Goal: Book appointment/travel/reservation

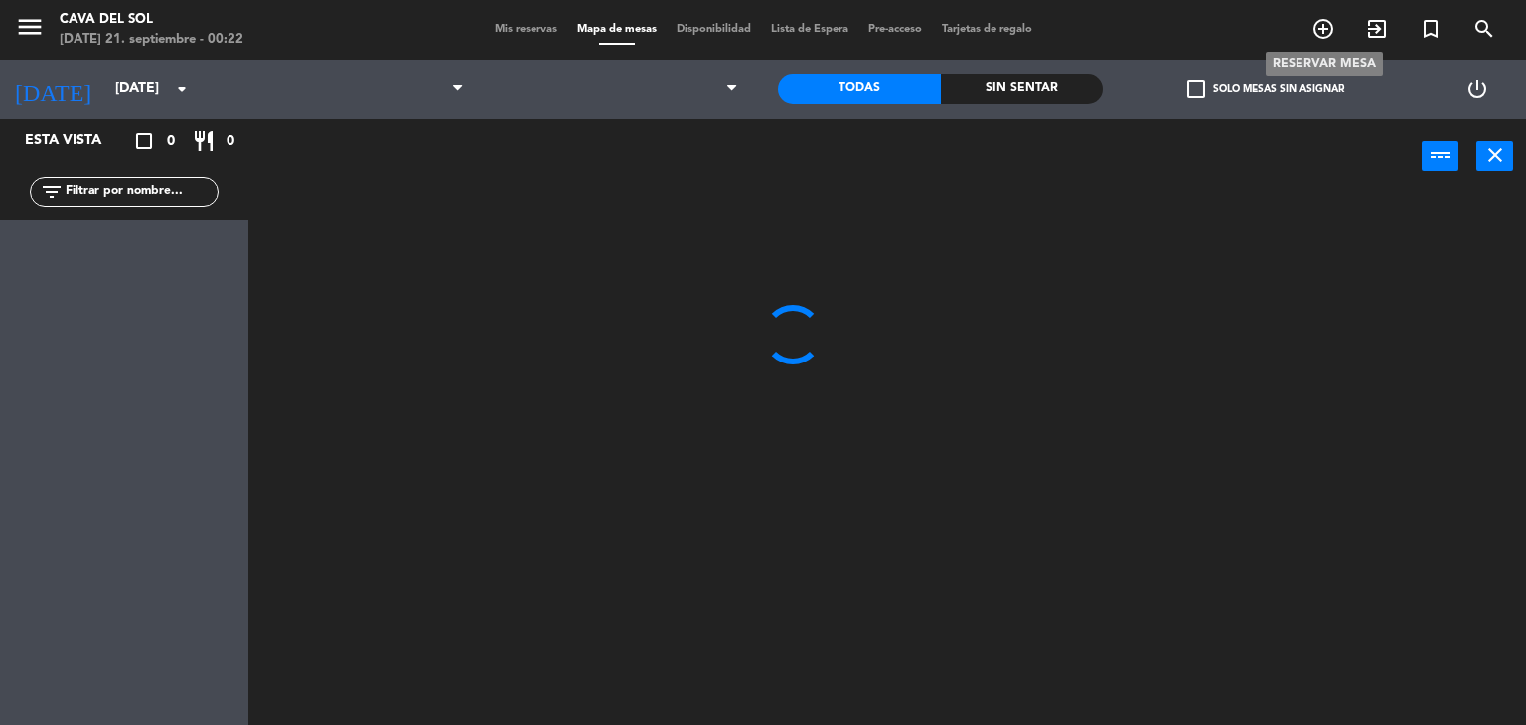
click at [1324, 31] on icon "add_circle_outline" at bounding box center [1324, 29] width 24 height 24
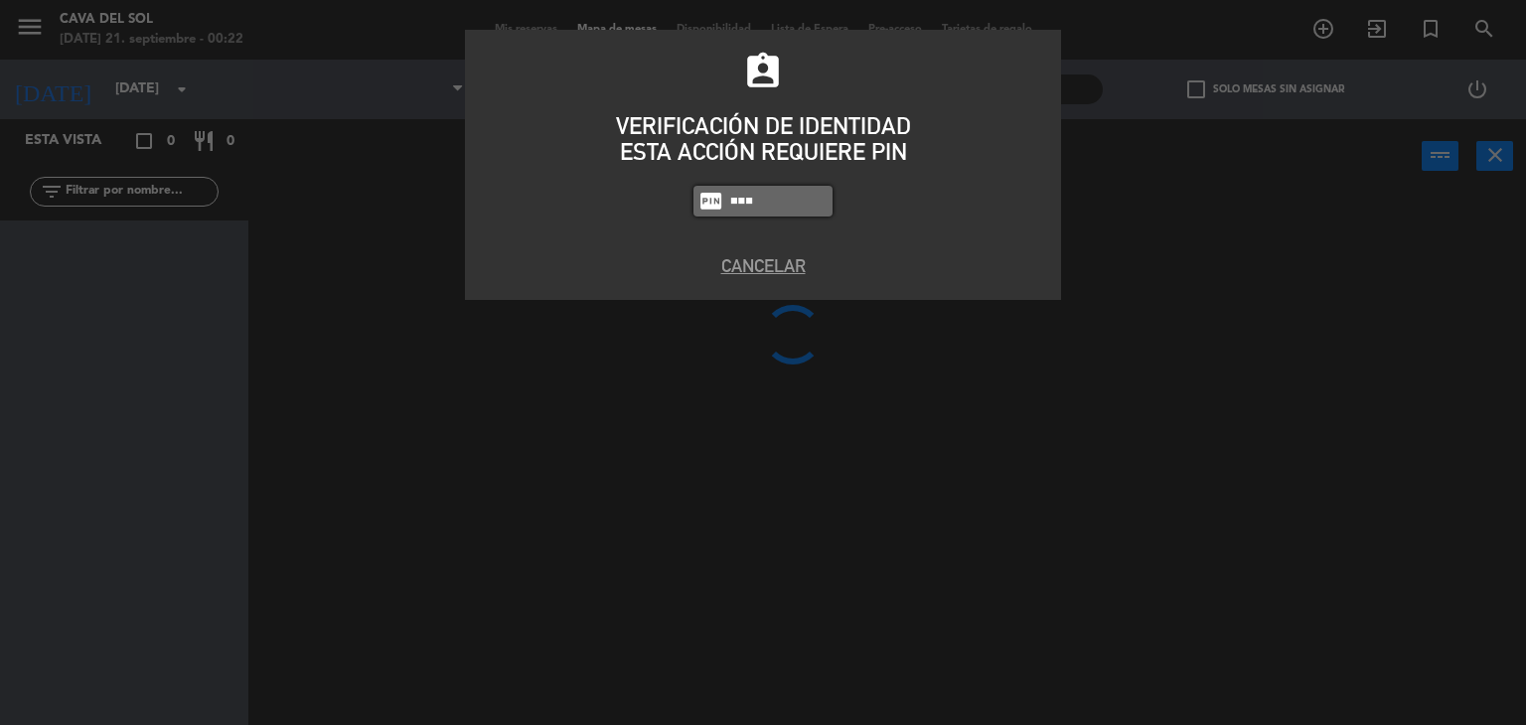
type input "7149"
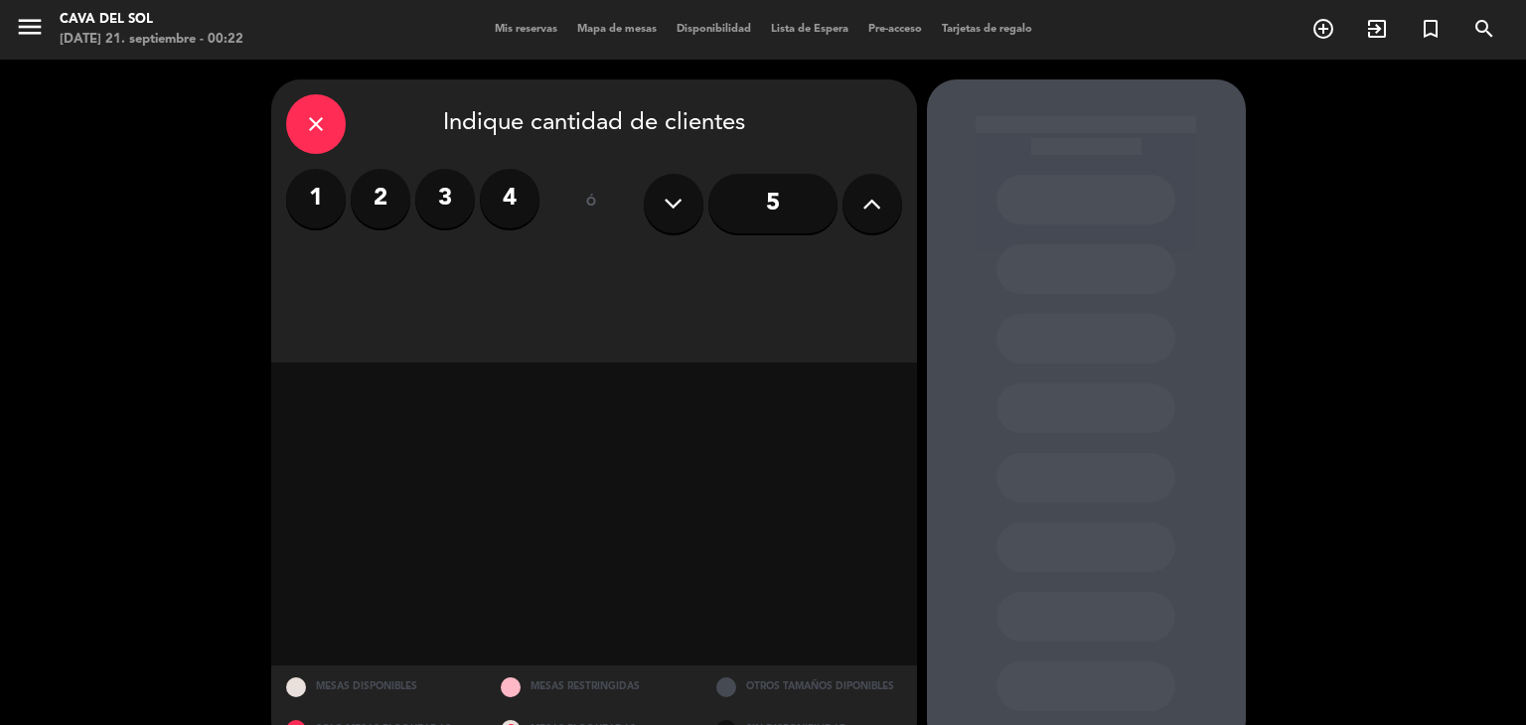
click at [383, 197] on label "2" at bounding box center [381, 199] width 60 height 60
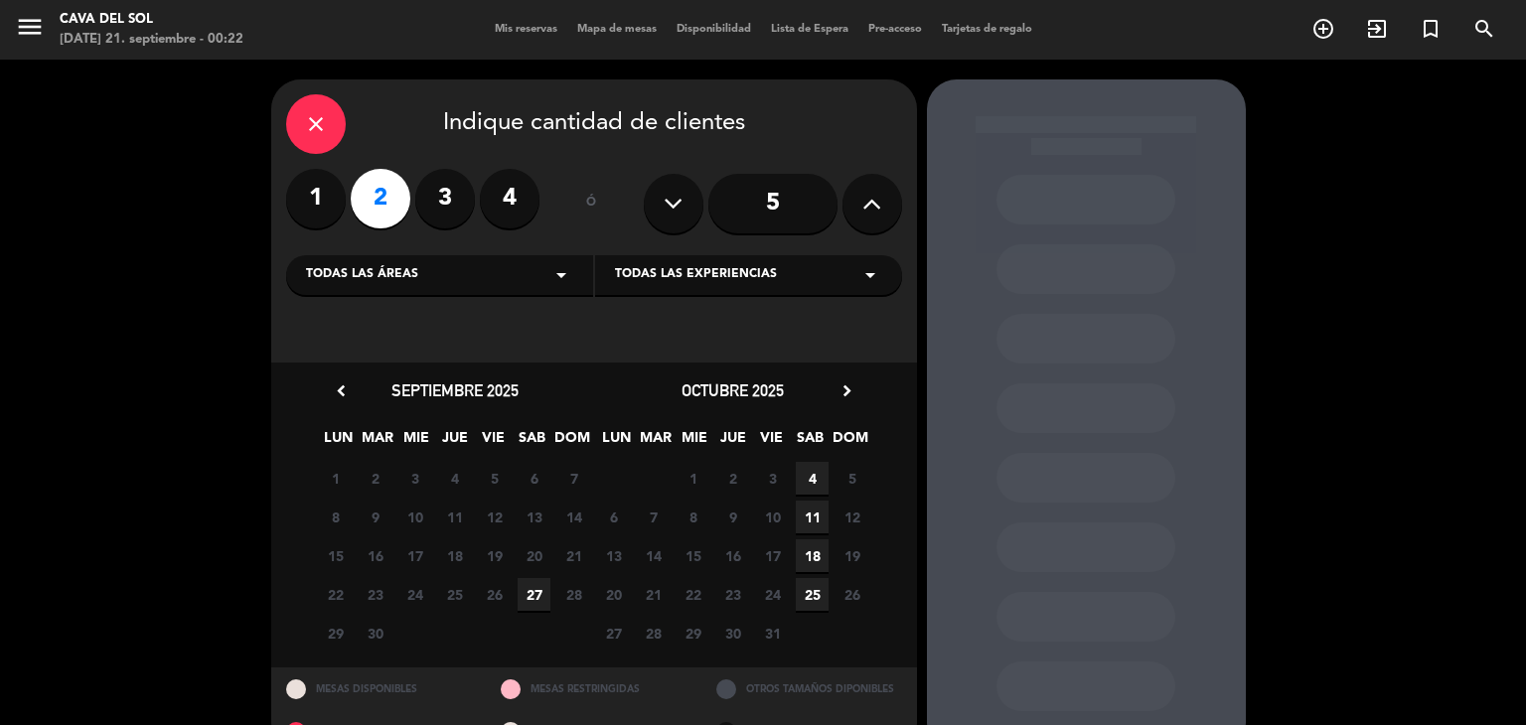
click at [530, 594] on span "27" at bounding box center [534, 594] width 33 height 33
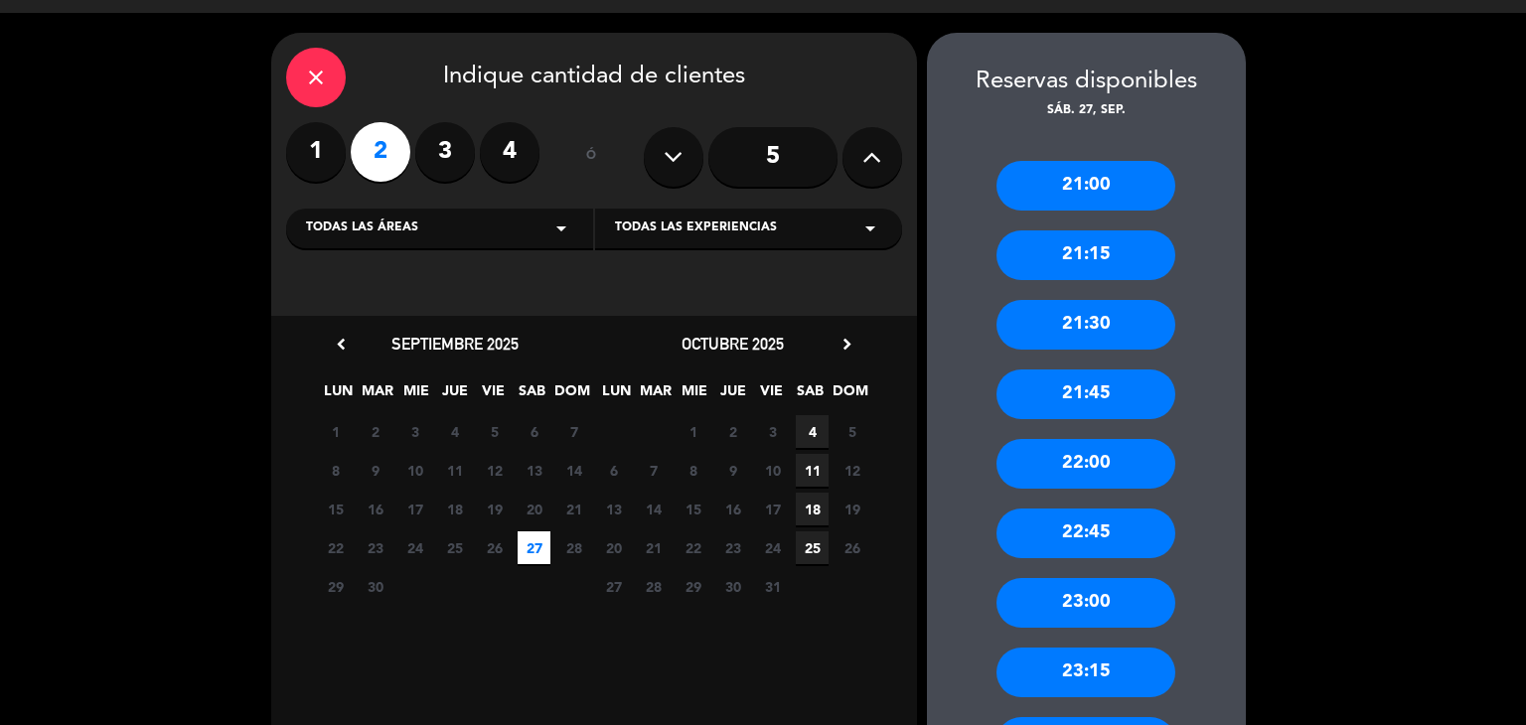
click at [1084, 188] on div "21:00" at bounding box center [1086, 186] width 179 height 50
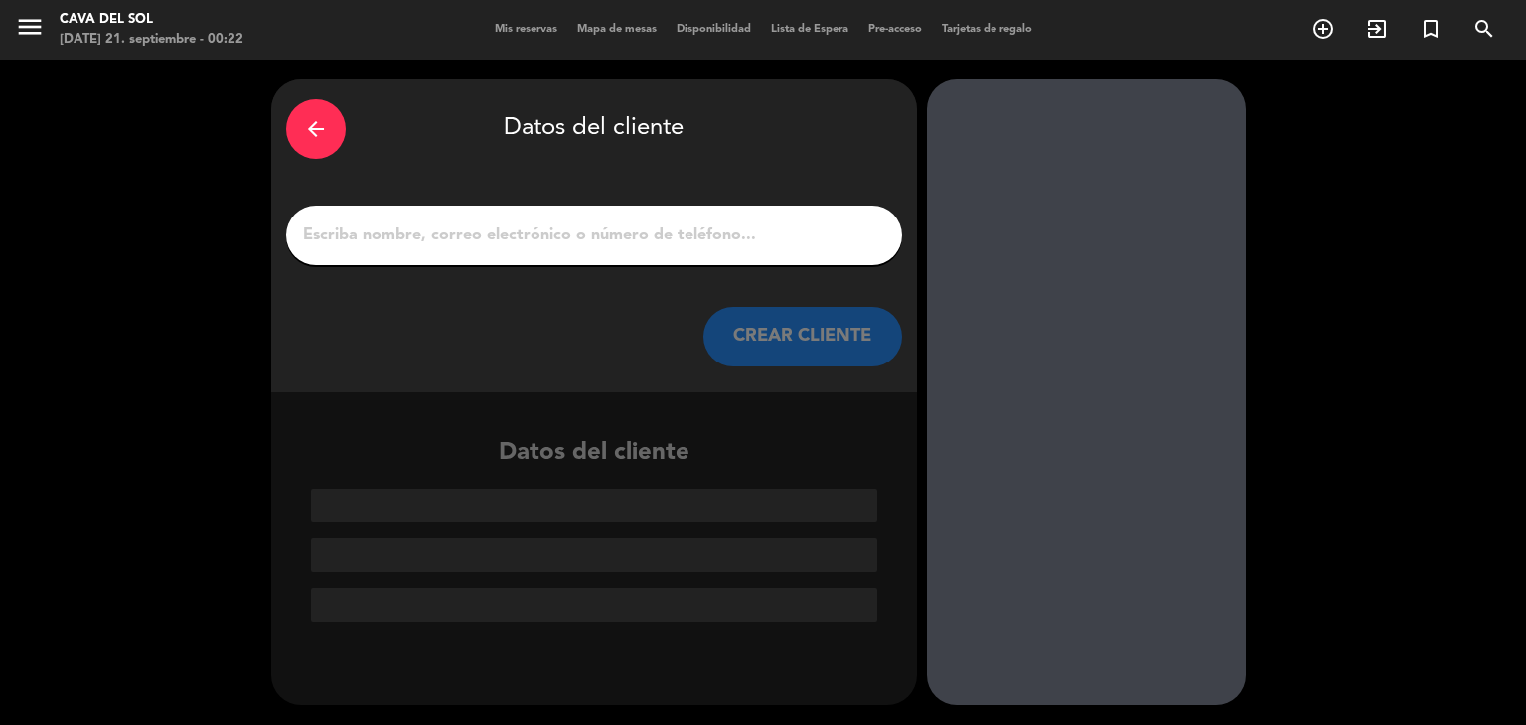
click at [580, 240] on input "1" at bounding box center [594, 236] width 586 height 28
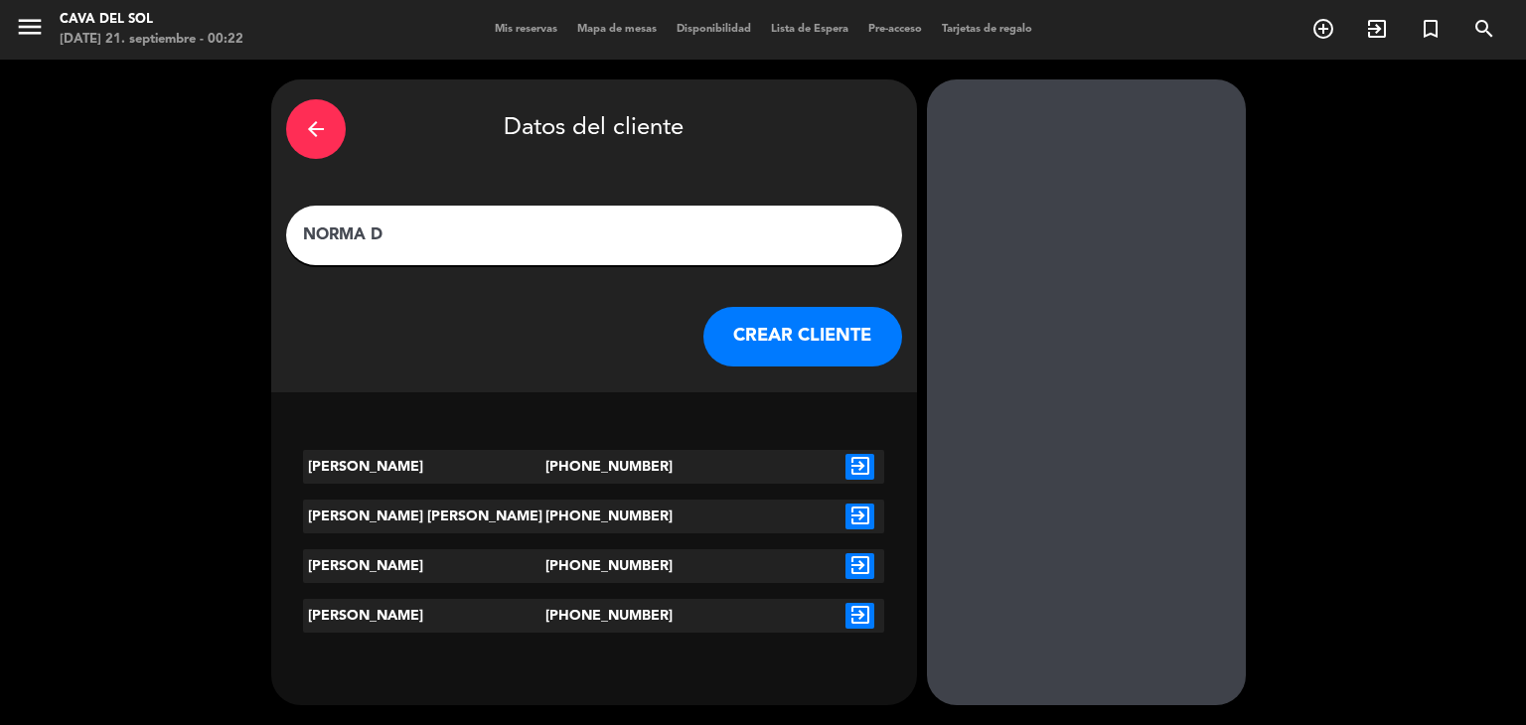
type input "NORMA D"
click at [329, 141] on div "arrow_back" at bounding box center [316, 129] width 60 height 60
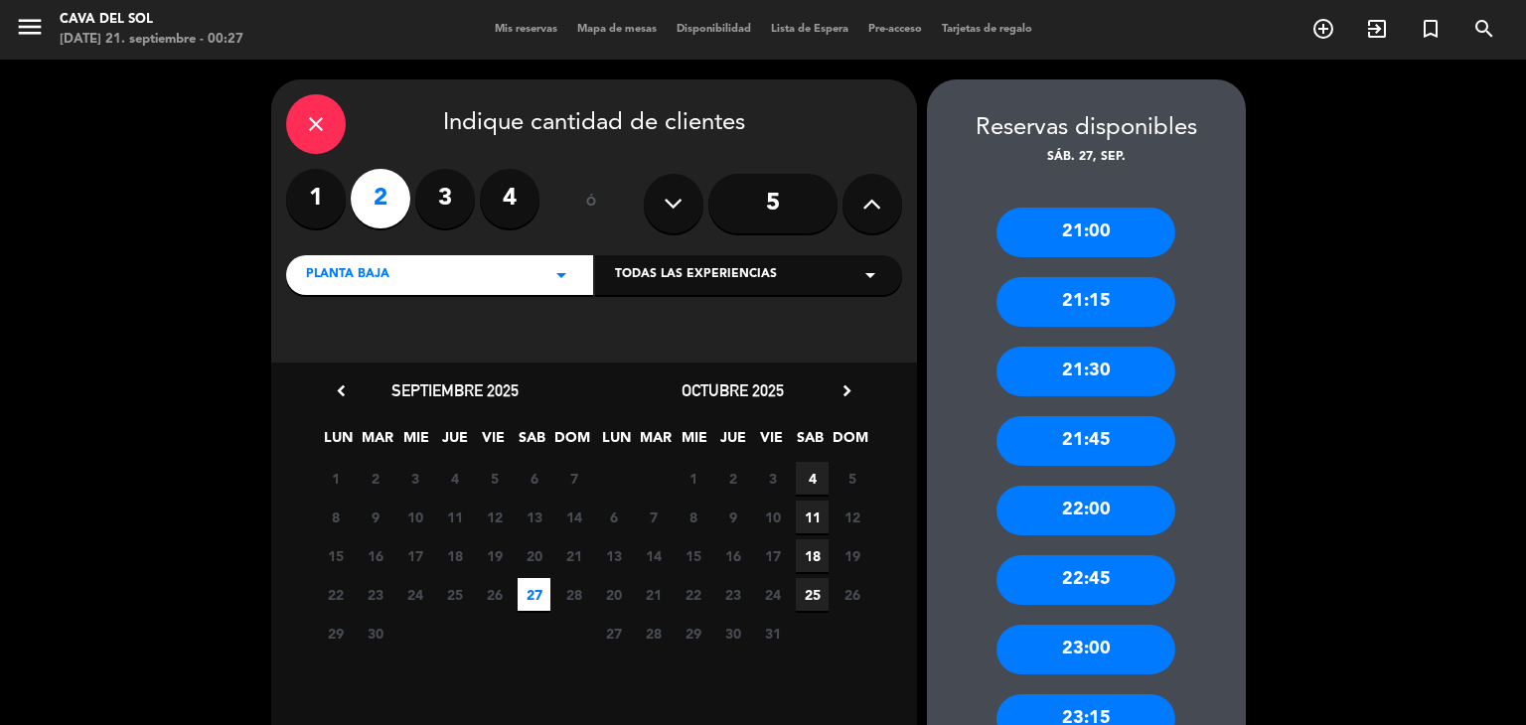
click at [304, 126] on icon "close" at bounding box center [316, 124] width 24 height 24
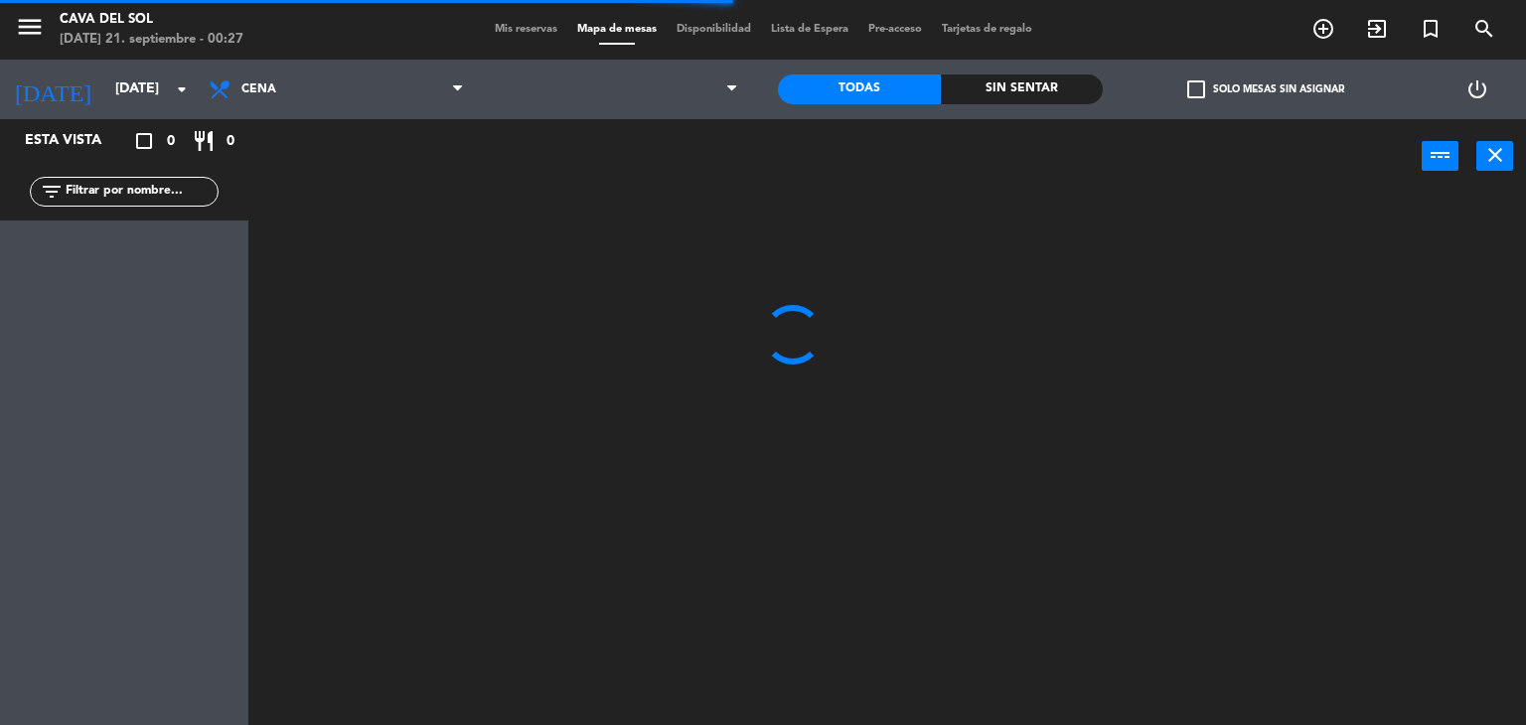
click at [504, 33] on span "Mis reservas" at bounding box center [526, 29] width 82 height 11
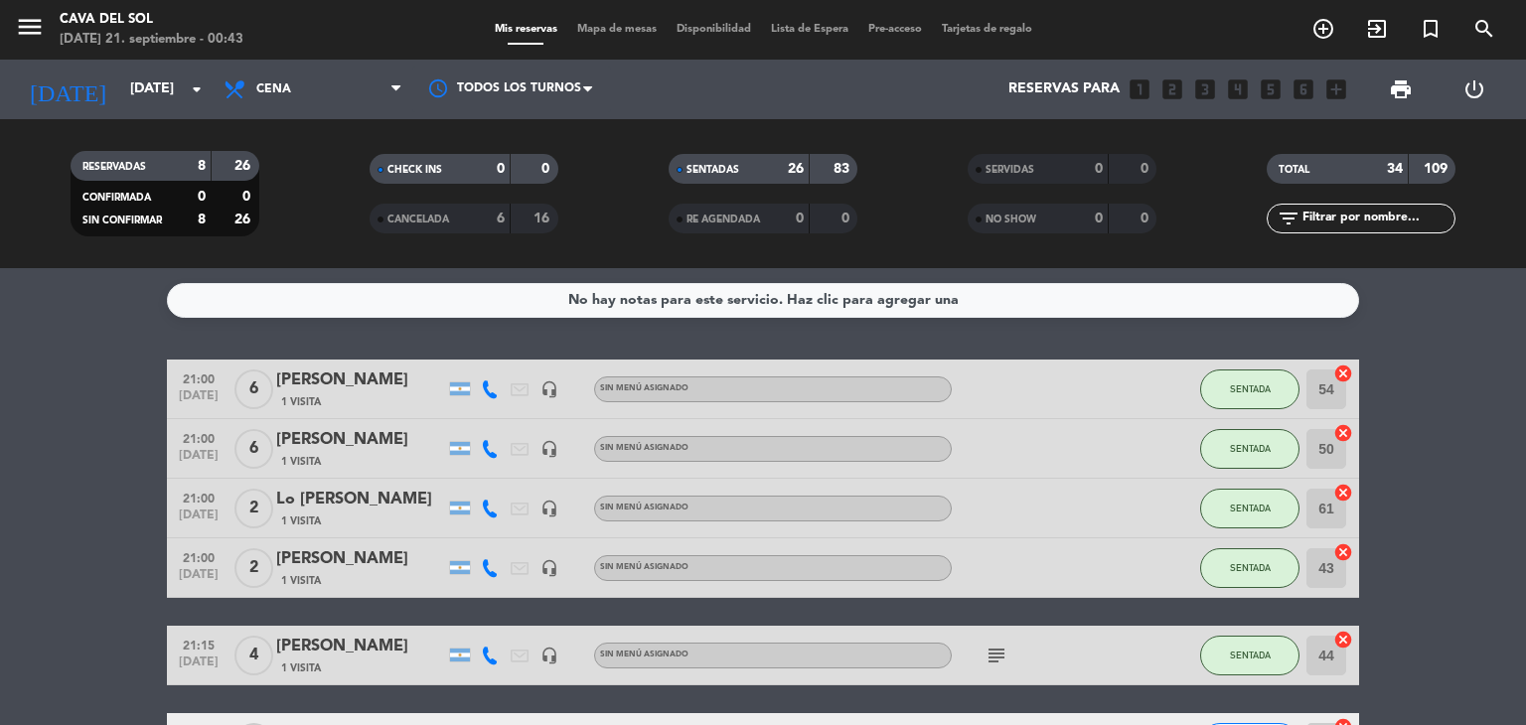
click at [589, 29] on span "Mapa de mesas" at bounding box center [616, 29] width 99 height 11
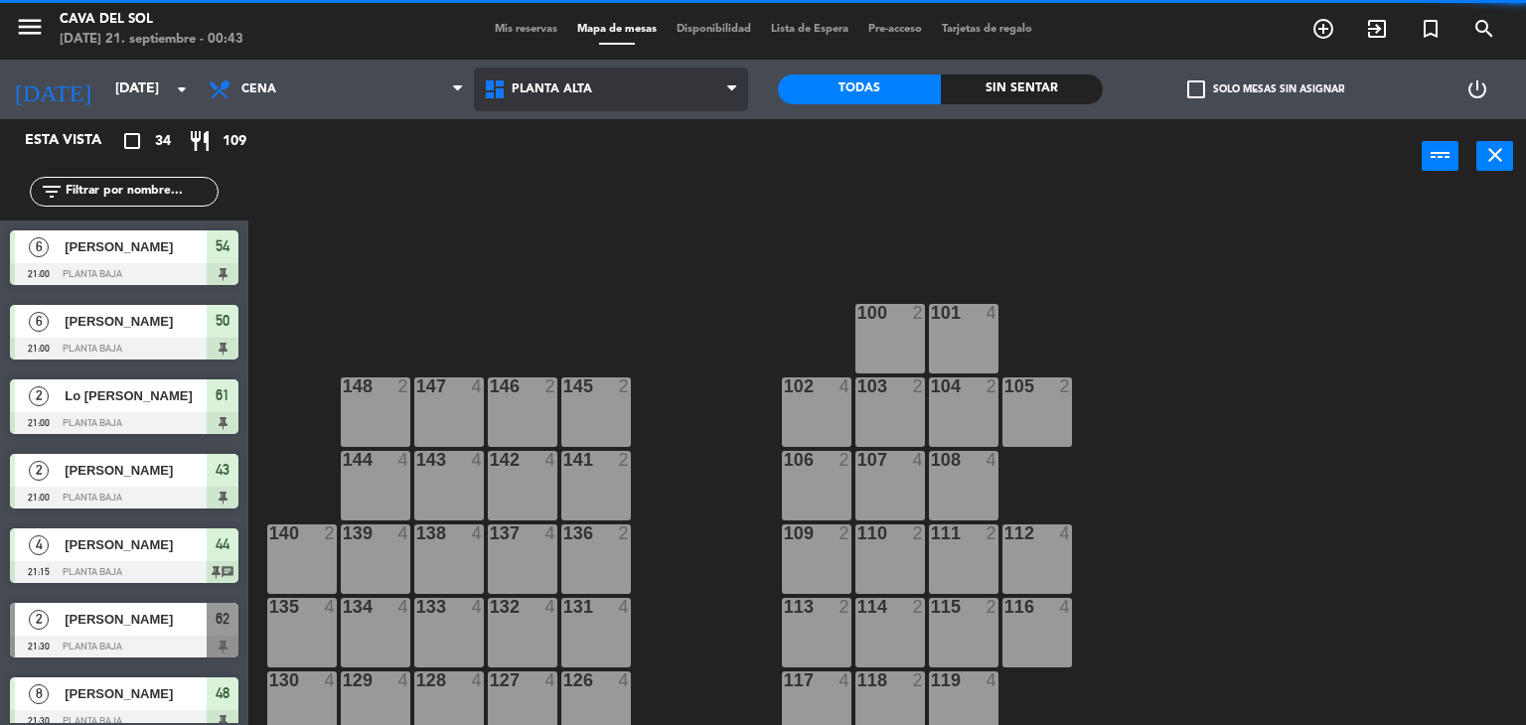
click at [657, 92] on span "Planta Alta" at bounding box center [611, 90] width 275 height 44
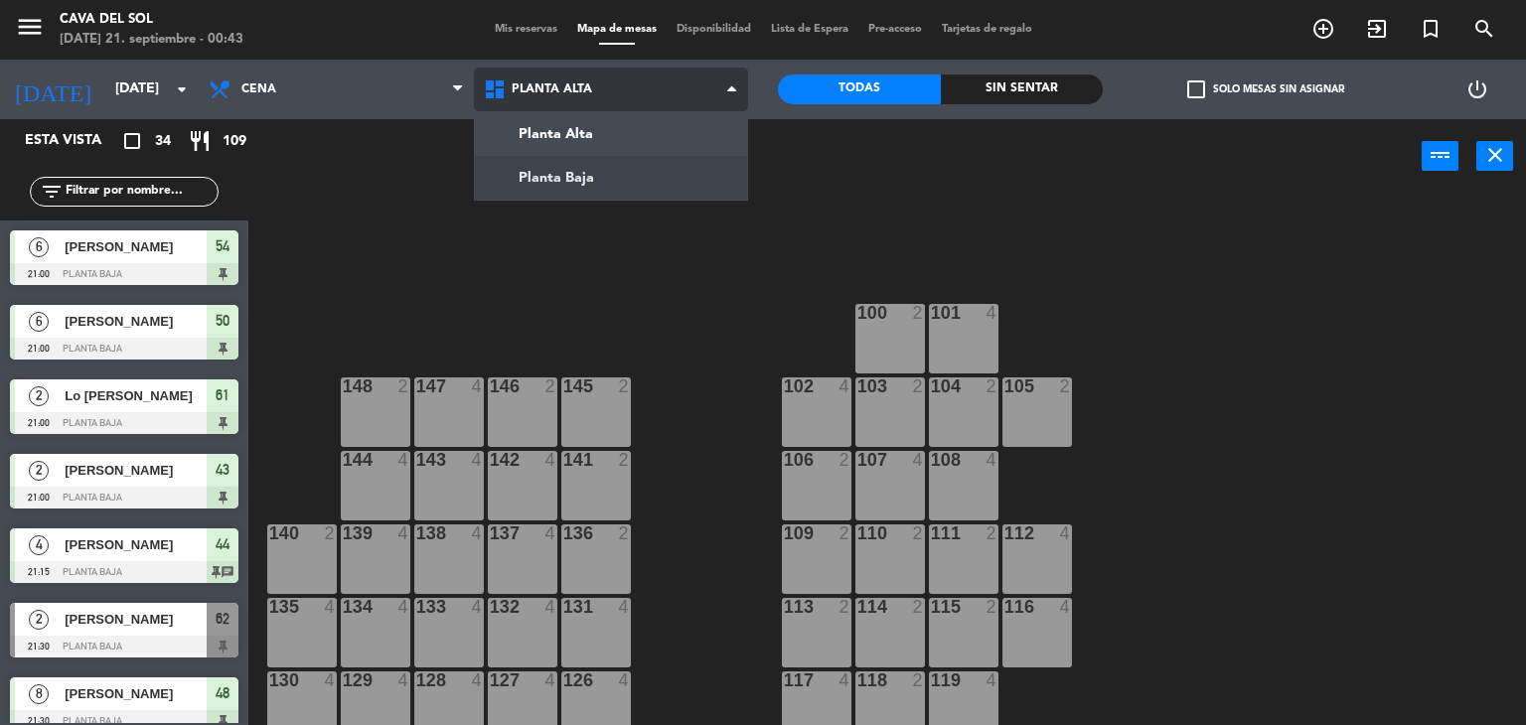
click at [567, 172] on ng-component "menu Cava del [PERSON_NAME][DATE] 21. septiembre - 00:43 Mis reservas Mapa de m…" at bounding box center [763, 363] width 1526 height 726
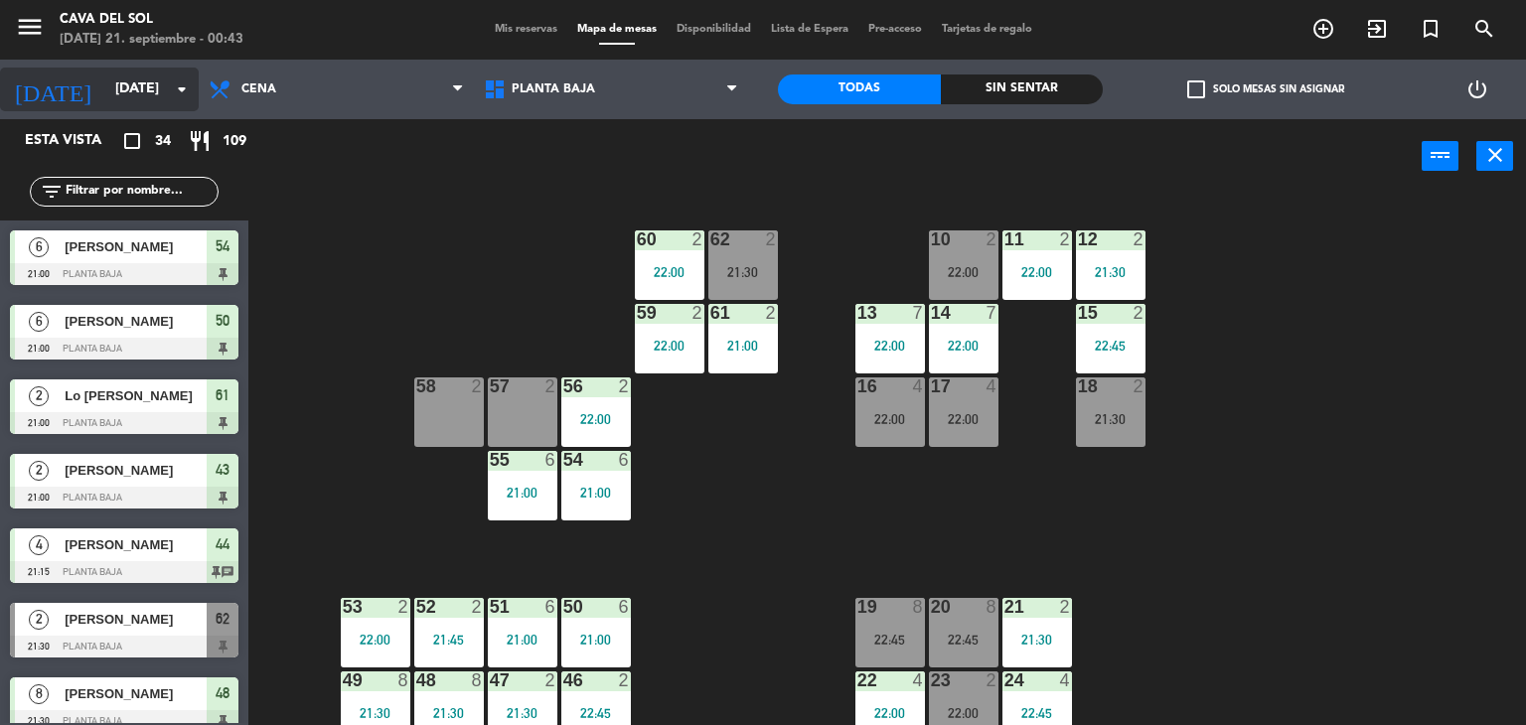
click at [121, 84] on input "[DATE]" at bounding box center [199, 90] width 189 height 36
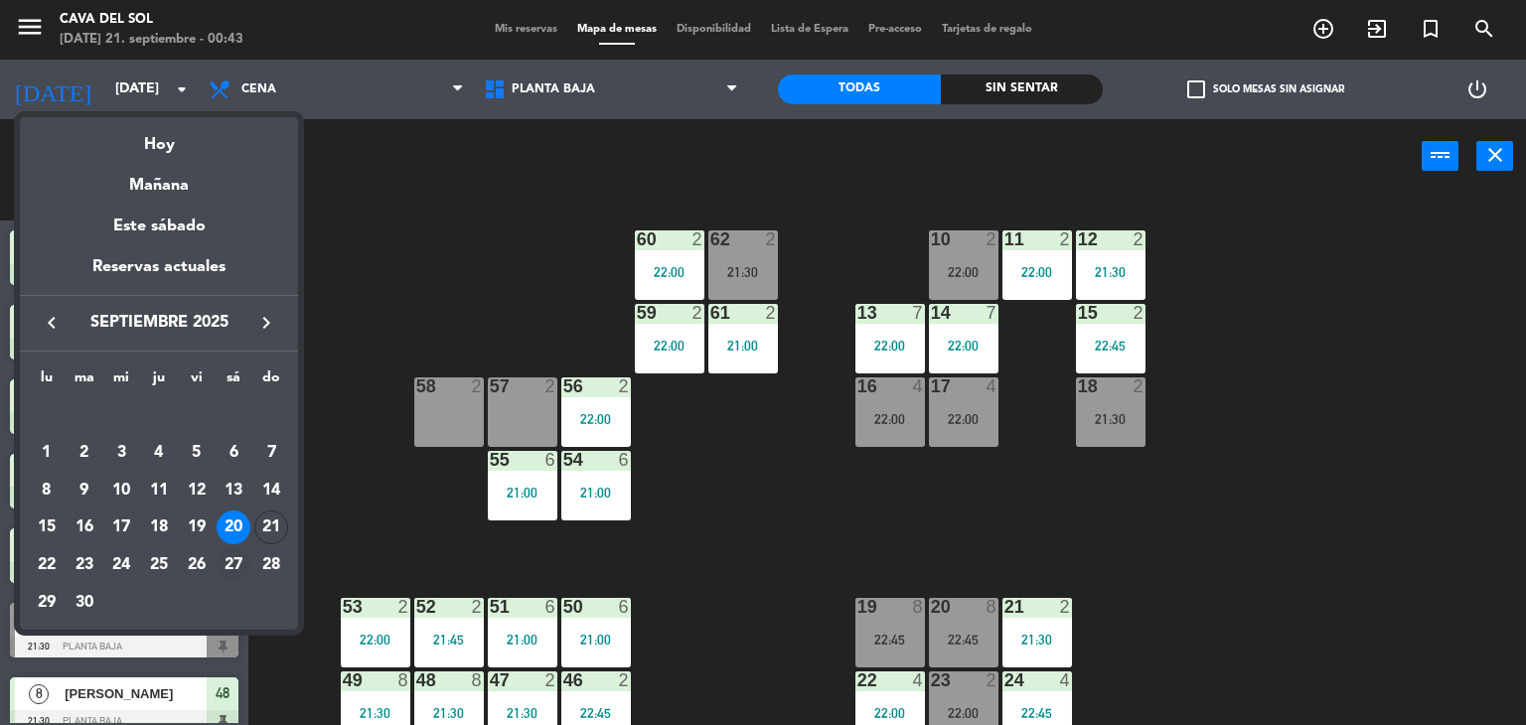
click at [239, 568] on div "27" at bounding box center [234, 566] width 34 height 34
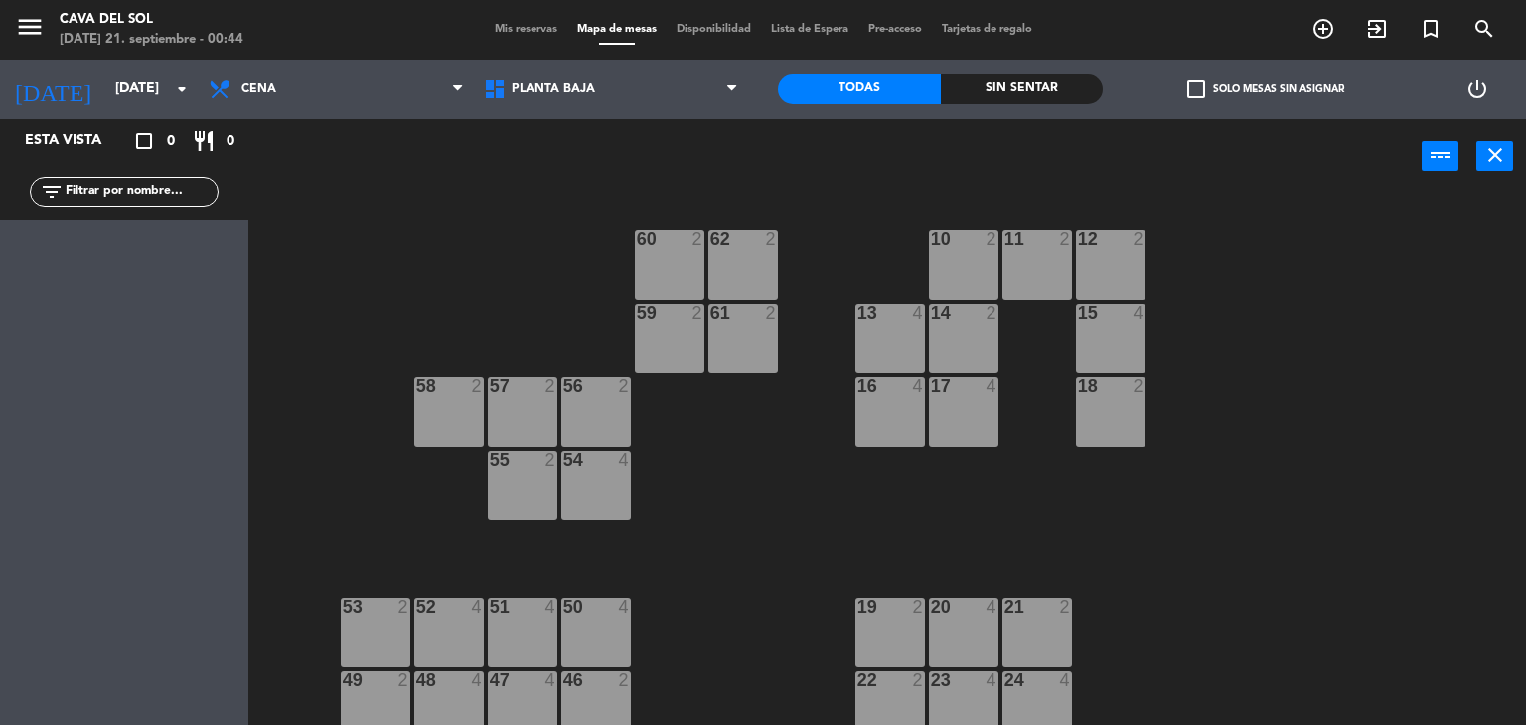
scroll to position [235, 0]
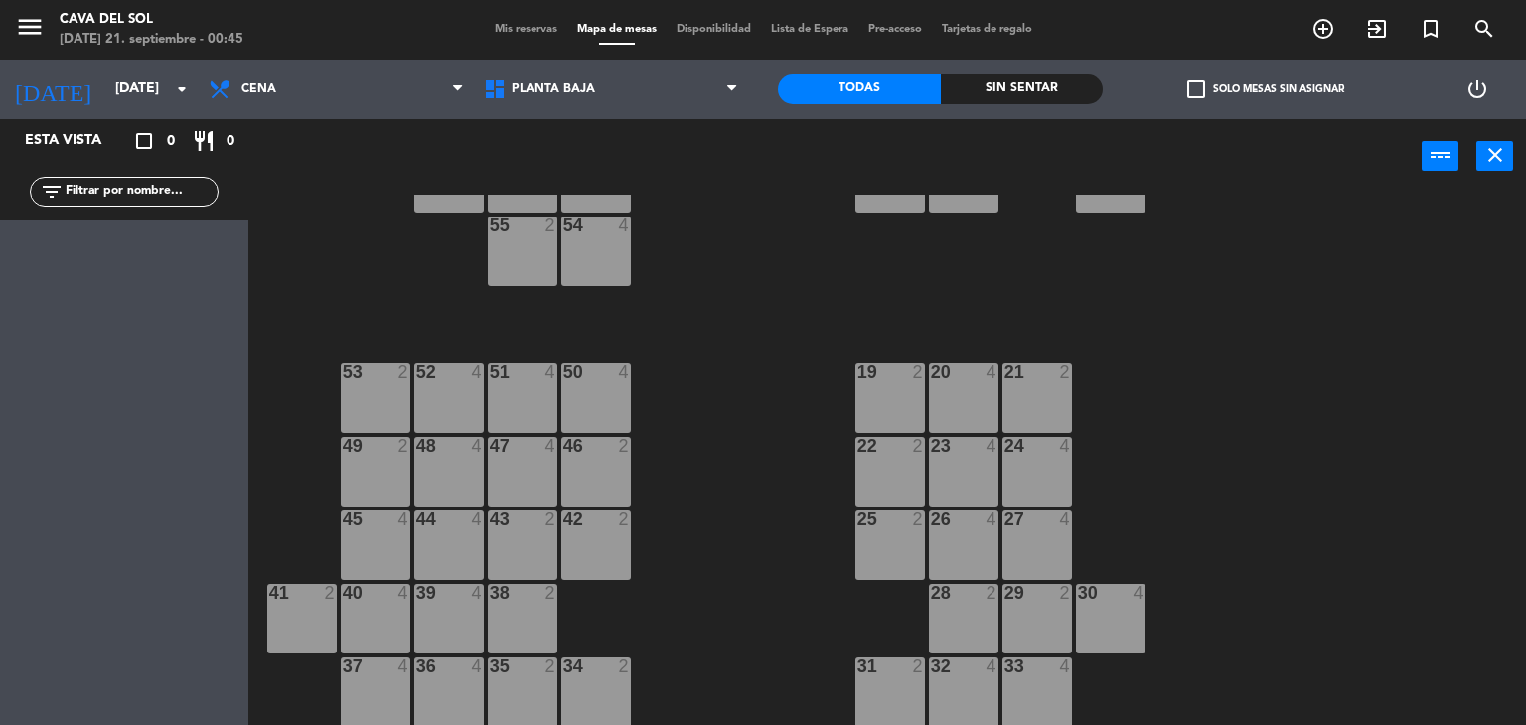
click at [409, 541] on div "45 4" at bounding box center [376, 546] width 70 height 70
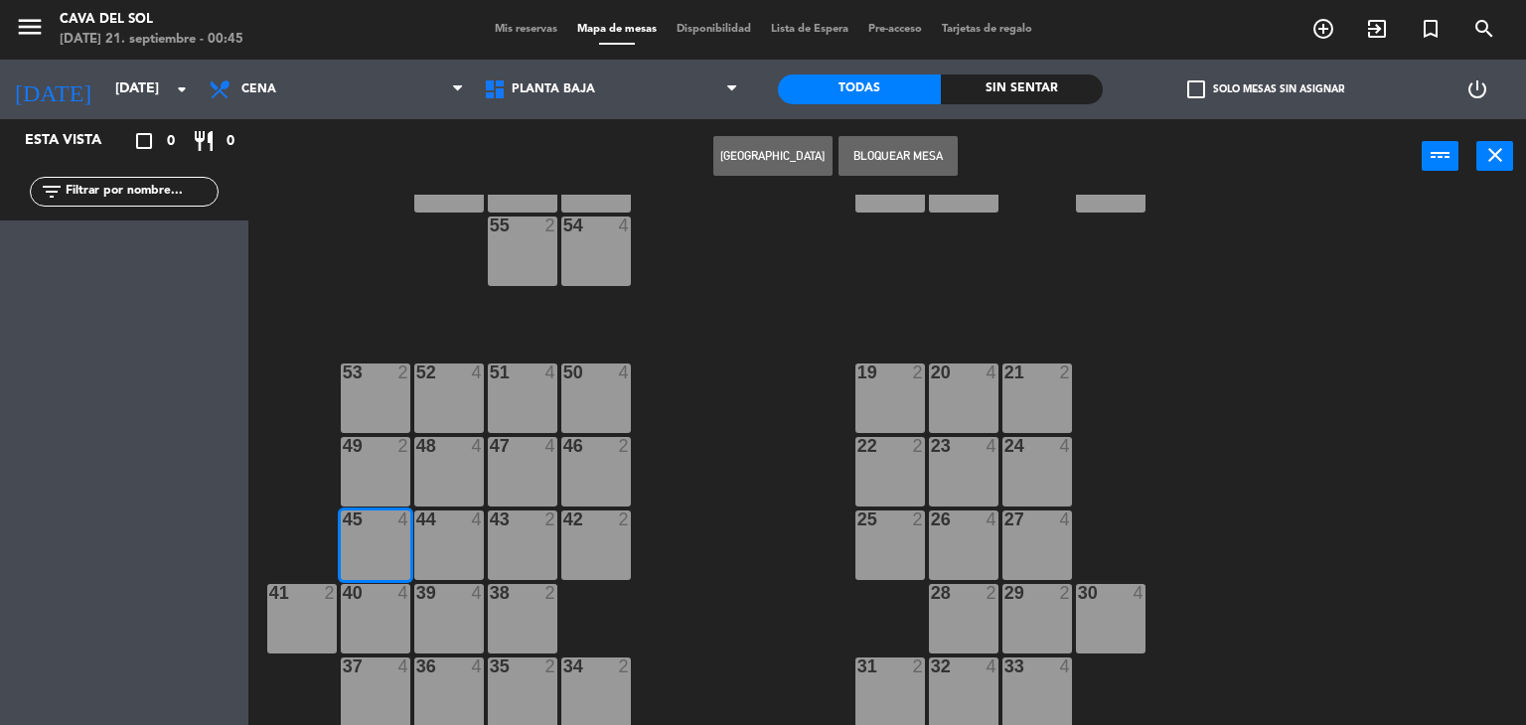
click at [446, 544] on div "44 4" at bounding box center [449, 546] width 70 height 70
click at [547, 548] on div "43 2" at bounding box center [523, 546] width 70 height 70
click at [769, 304] on div "60 2 62 2 10 2 11 2 12 2 59 2 61 2 13 4 14 2 15 4 57 2 58 2 16 4 17 4 18 2 56 2…" at bounding box center [894, 461] width 1263 height 532
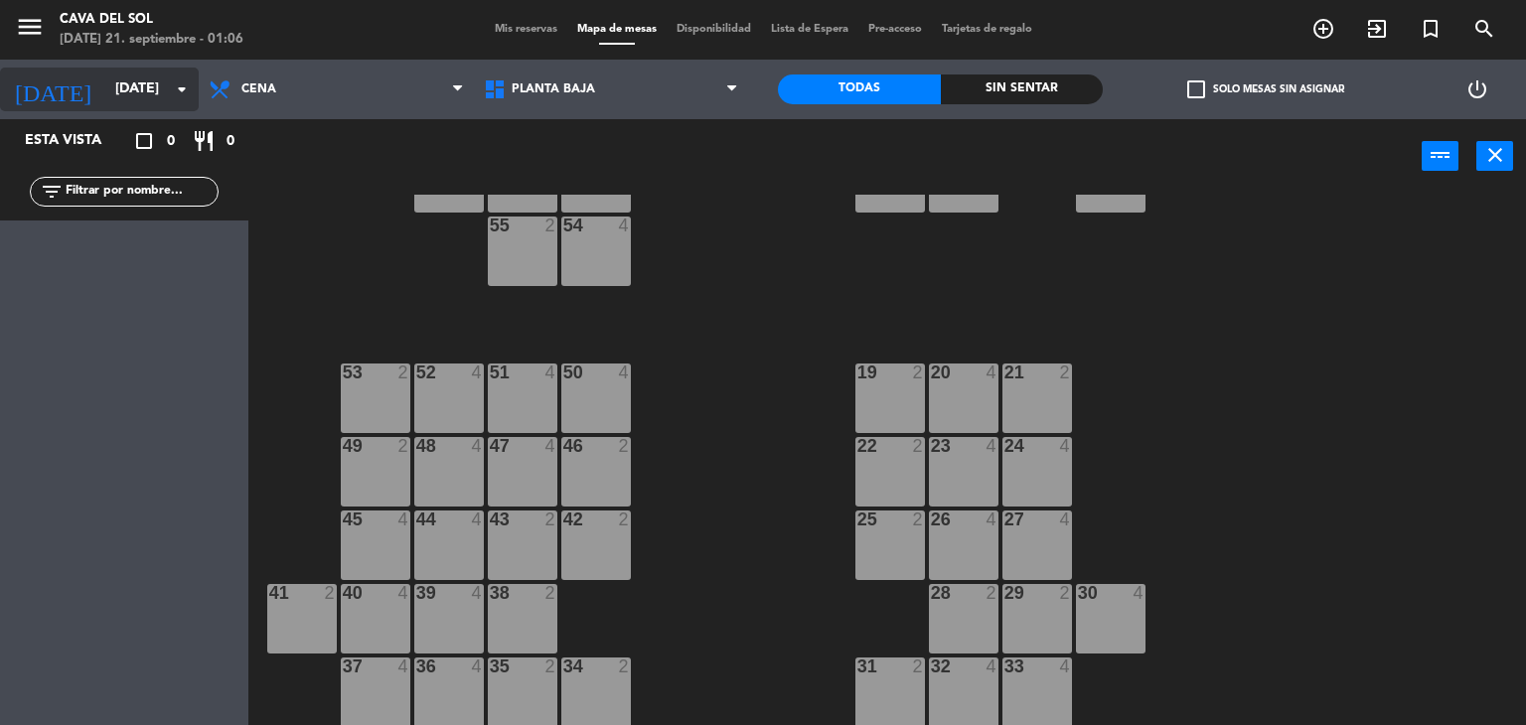
click at [190, 80] on icon "arrow_drop_down" at bounding box center [182, 90] width 24 height 24
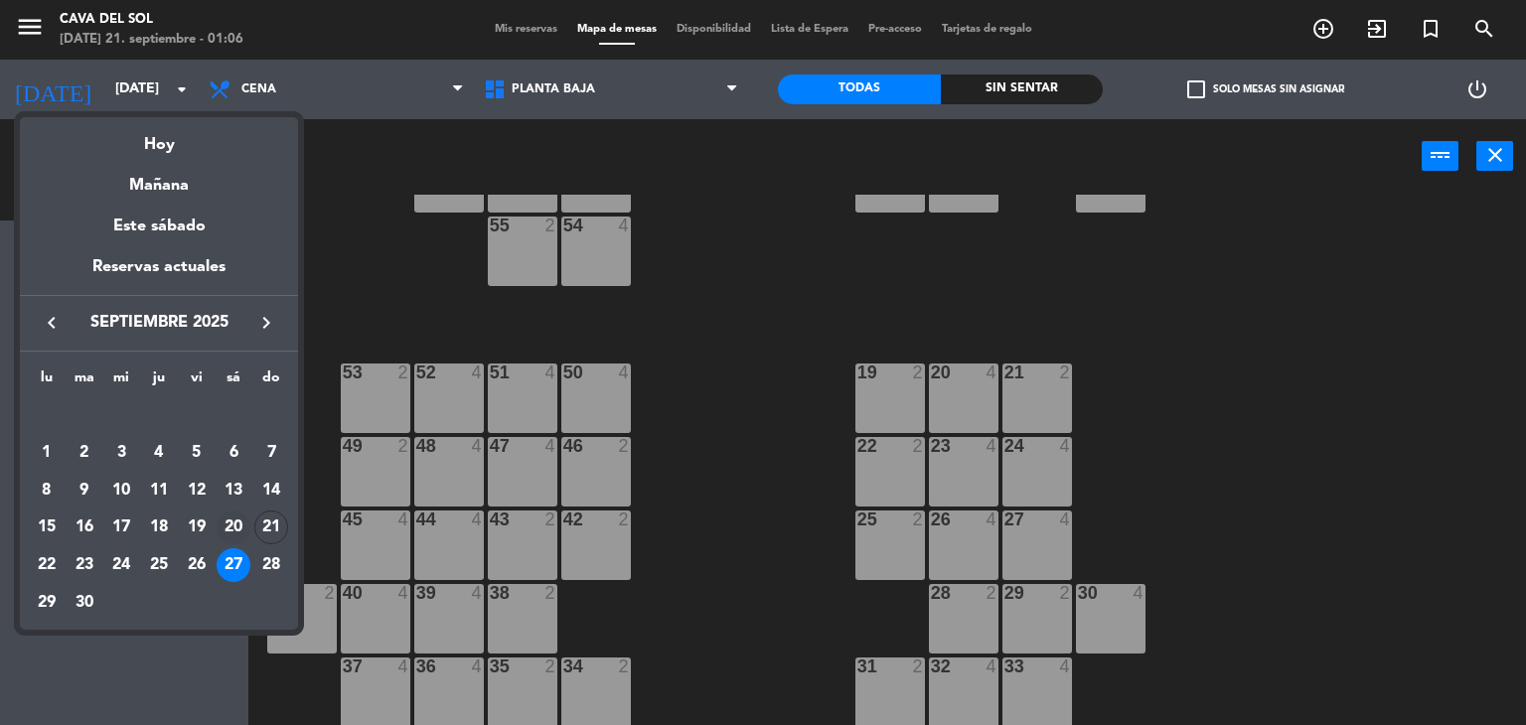
click at [231, 529] on div "20" at bounding box center [234, 528] width 34 height 34
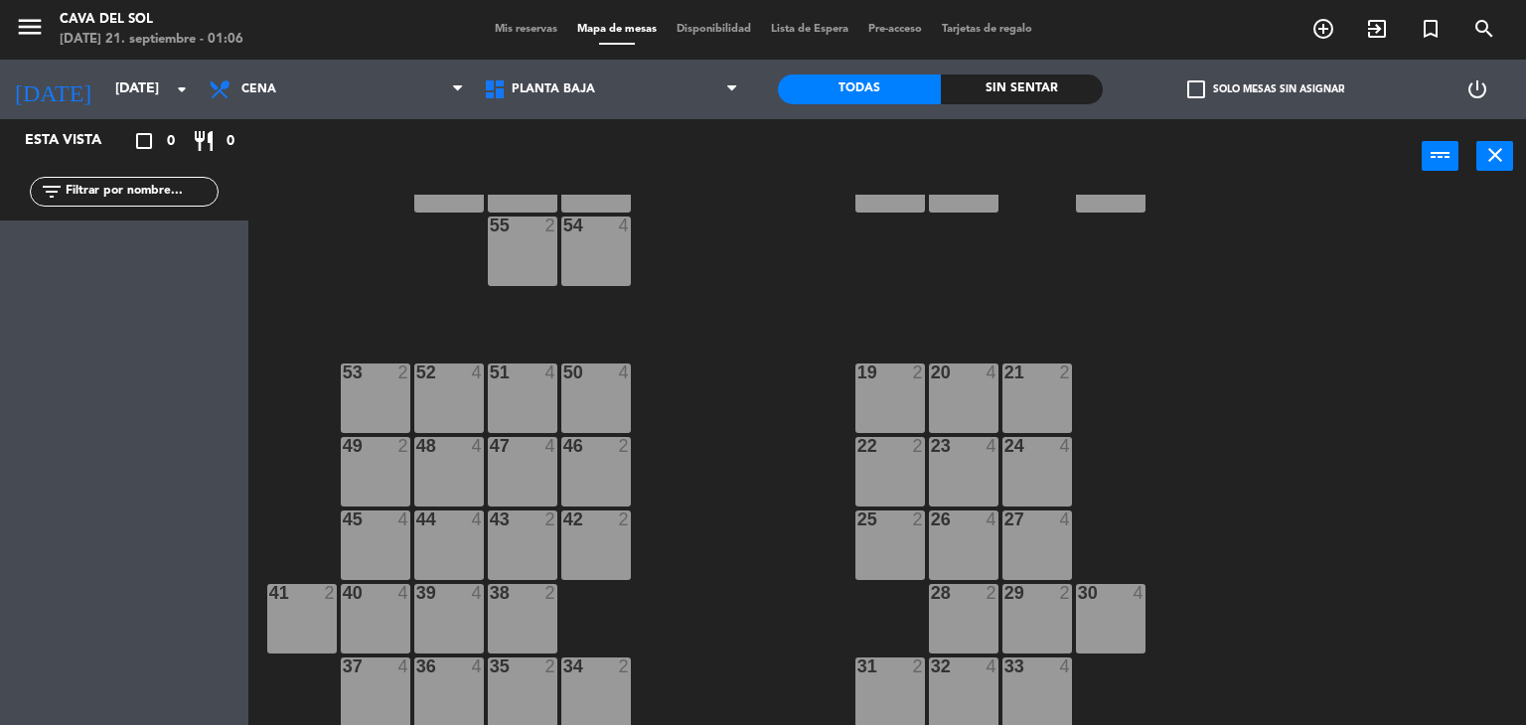
type input "[DATE]"
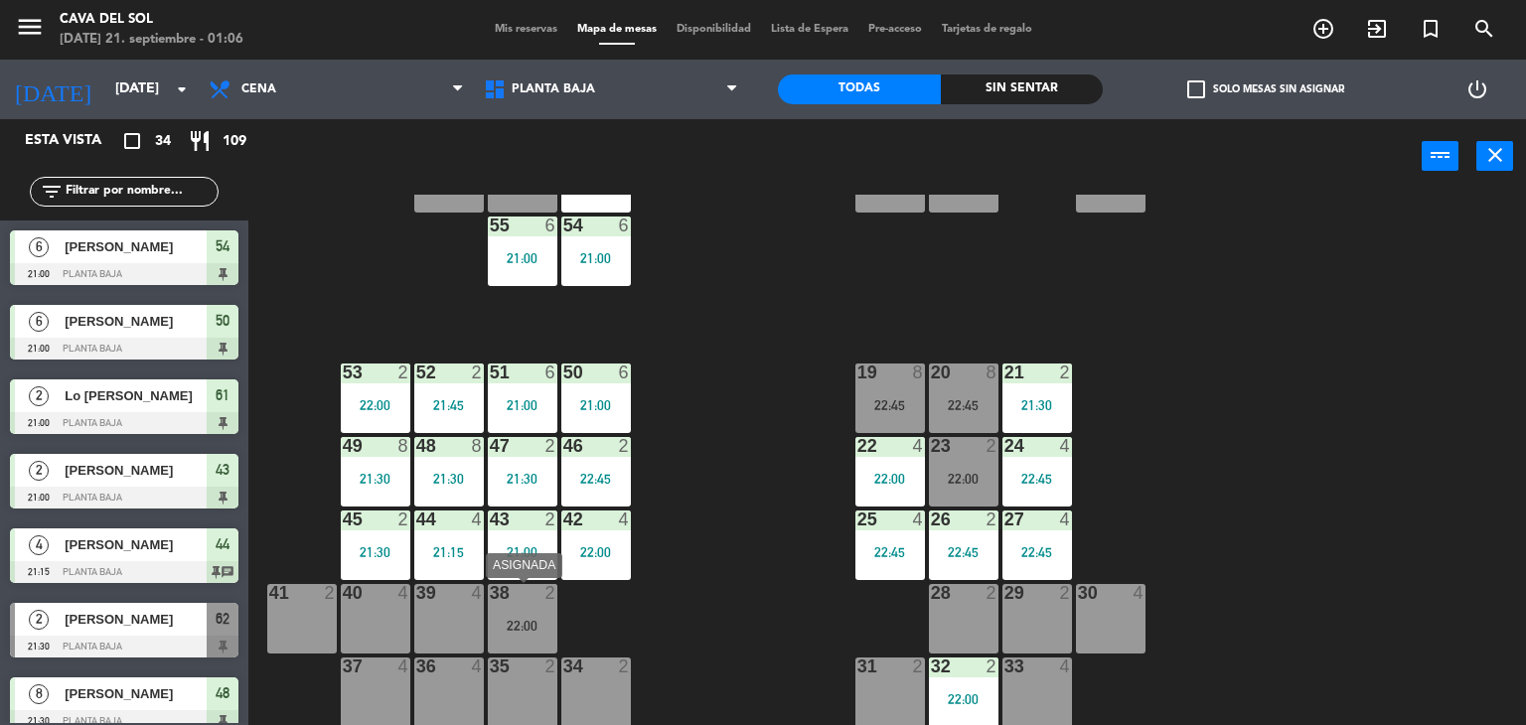
click at [524, 619] on div "22:00" at bounding box center [523, 626] width 70 height 14
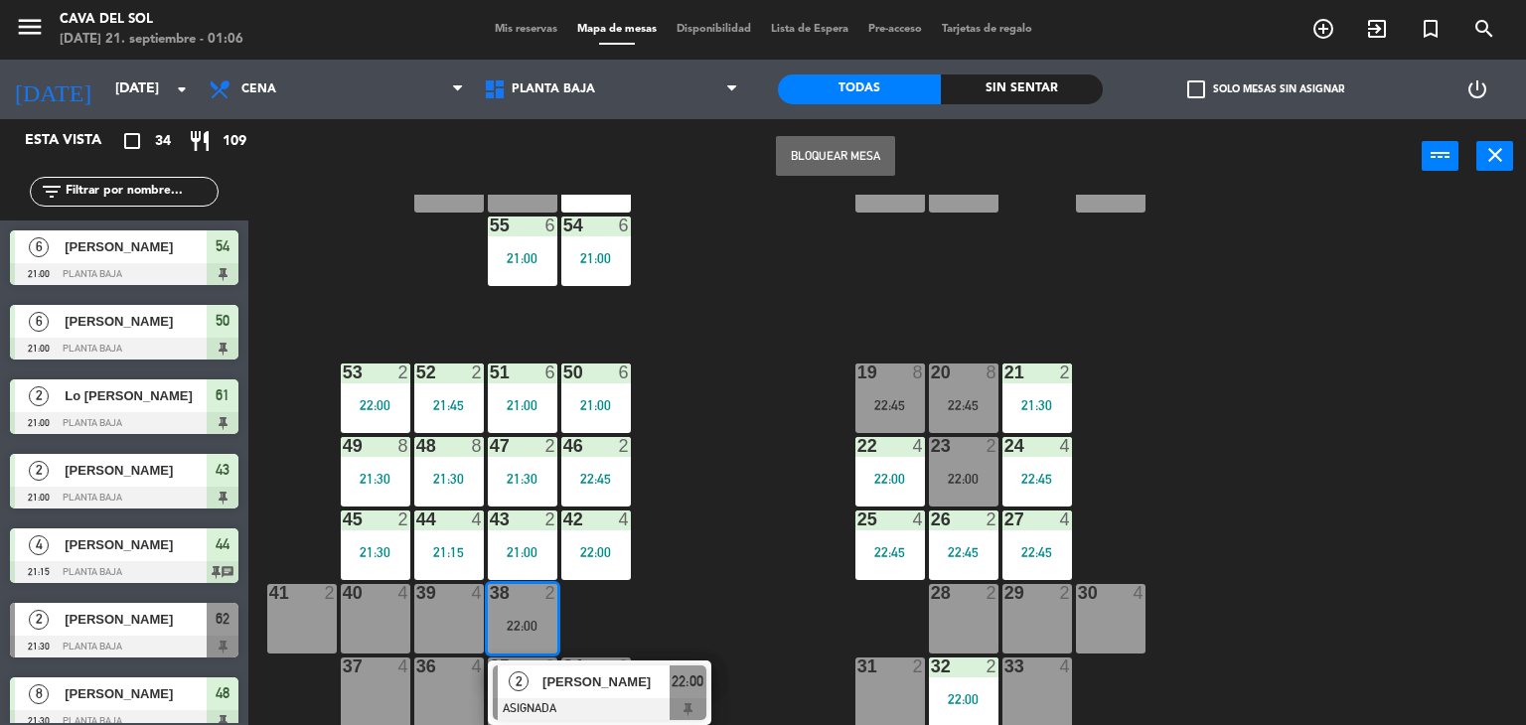
click at [753, 560] on div "60 2 22:00 62 2 21:30 10 2 22:00 11 2 22:00 12 2 21:30 59 2 22:00 61 2 21:00 13…" at bounding box center [894, 461] width 1263 height 532
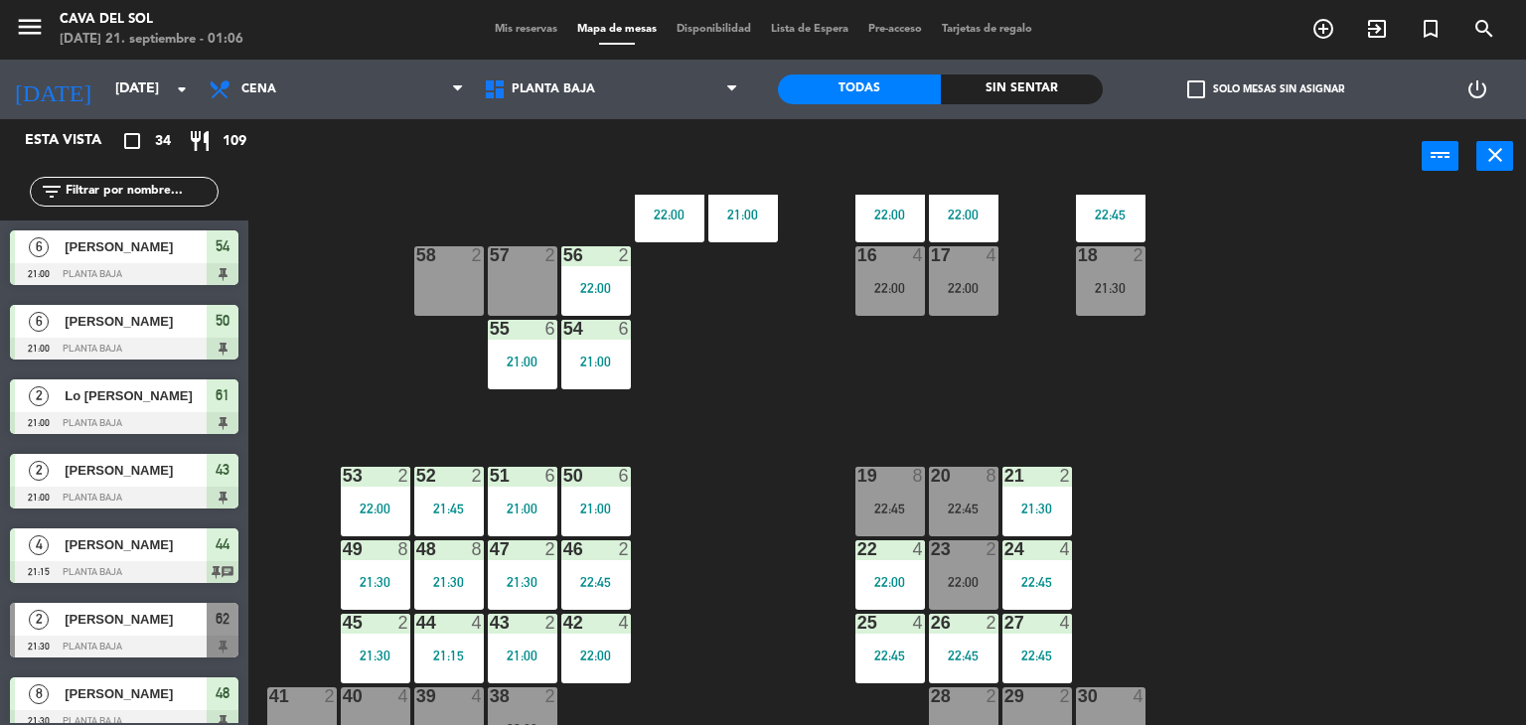
scroll to position [0, 0]
